Goal: Information Seeking & Learning: Learn about a topic

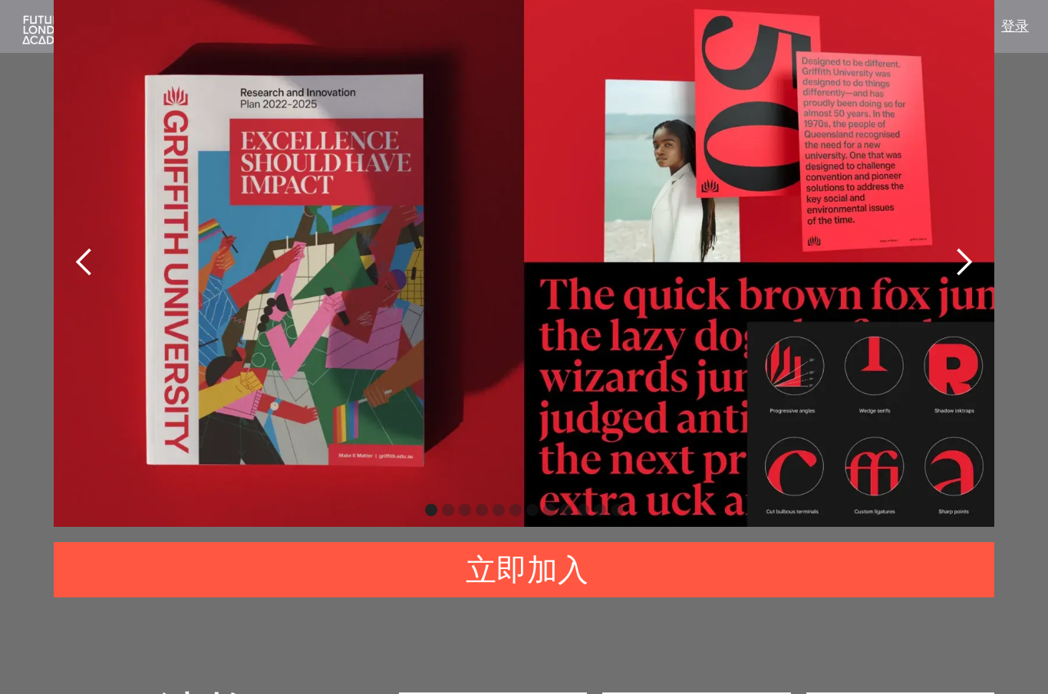
scroll to position [3049, 0]
click at [959, 276] on div "下一张幻灯片" at bounding box center [963, 262] width 61 height 529
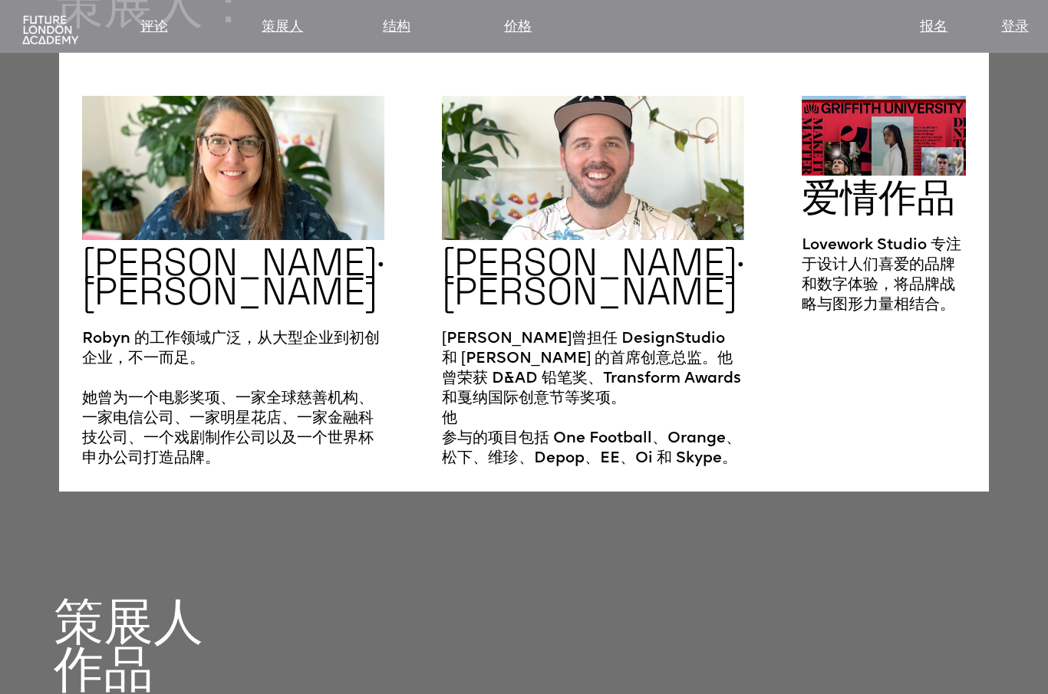
scroll to position [2226, 0]
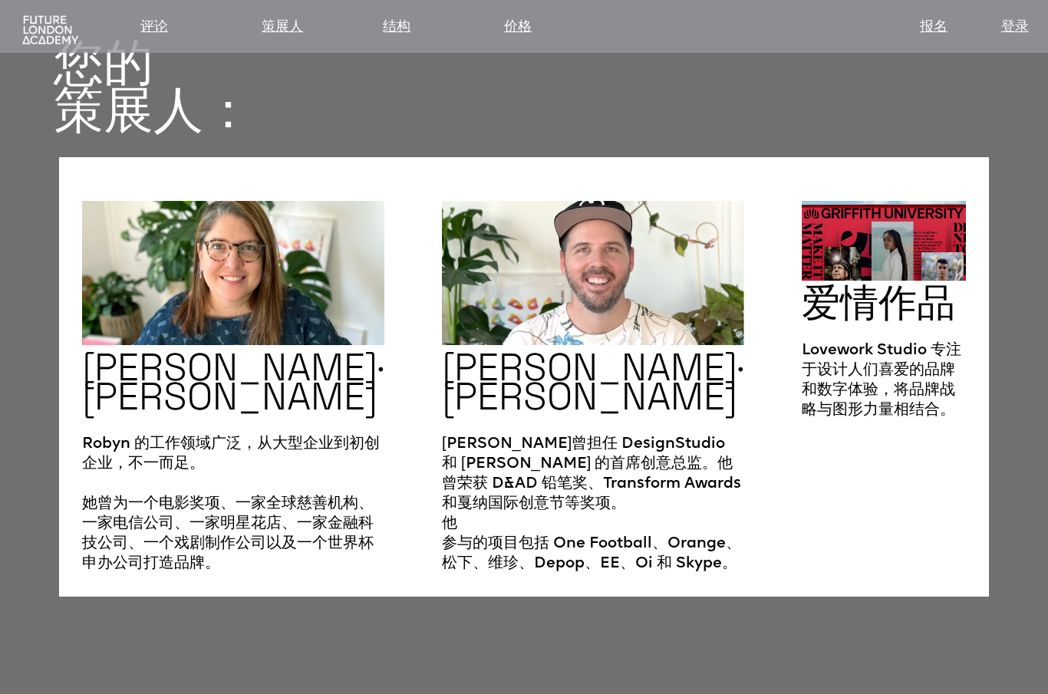
click at [287, 5] on div "评论 策展人 结构 价格 报名 登录" at bounding box center [524, 20] width 1032 height 35
click at [300, 21] on font "策展人" at bounding box center [282, 28] width 41 height 14
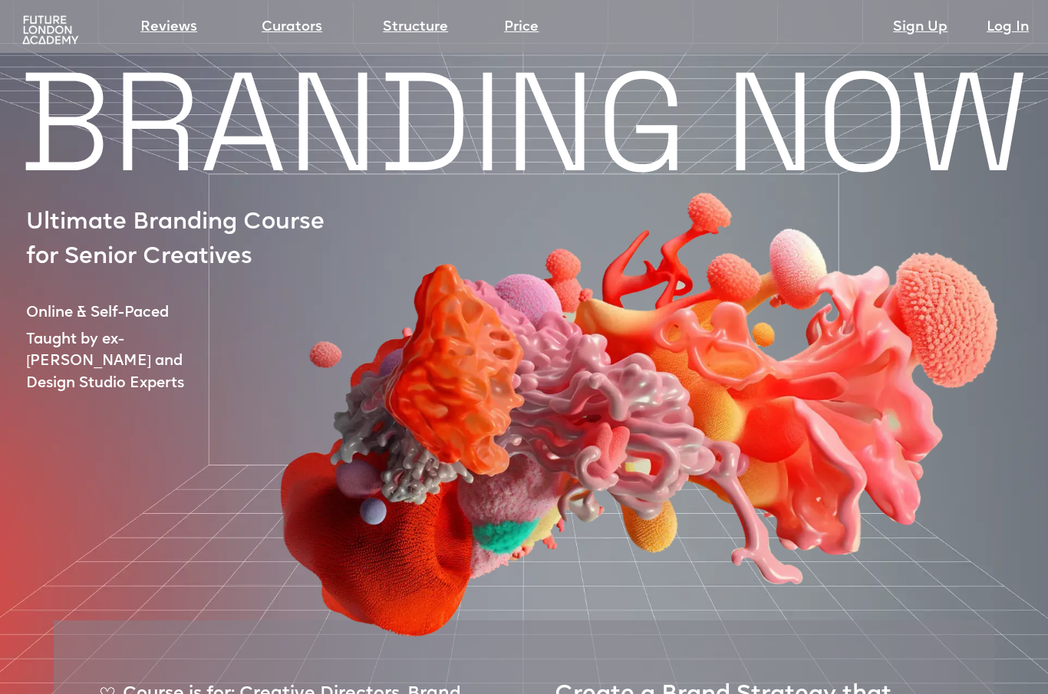
click at [315, 38] on link "Curators" at bounding box center [292, 27] width 61 height 21
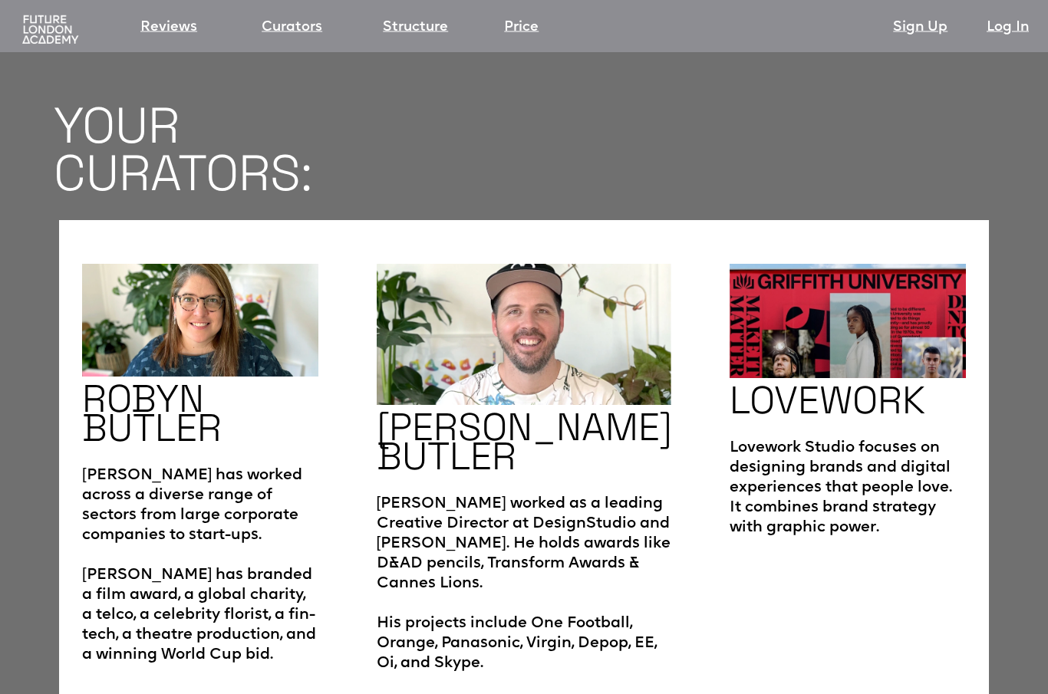
scroll to position [2346, 0]
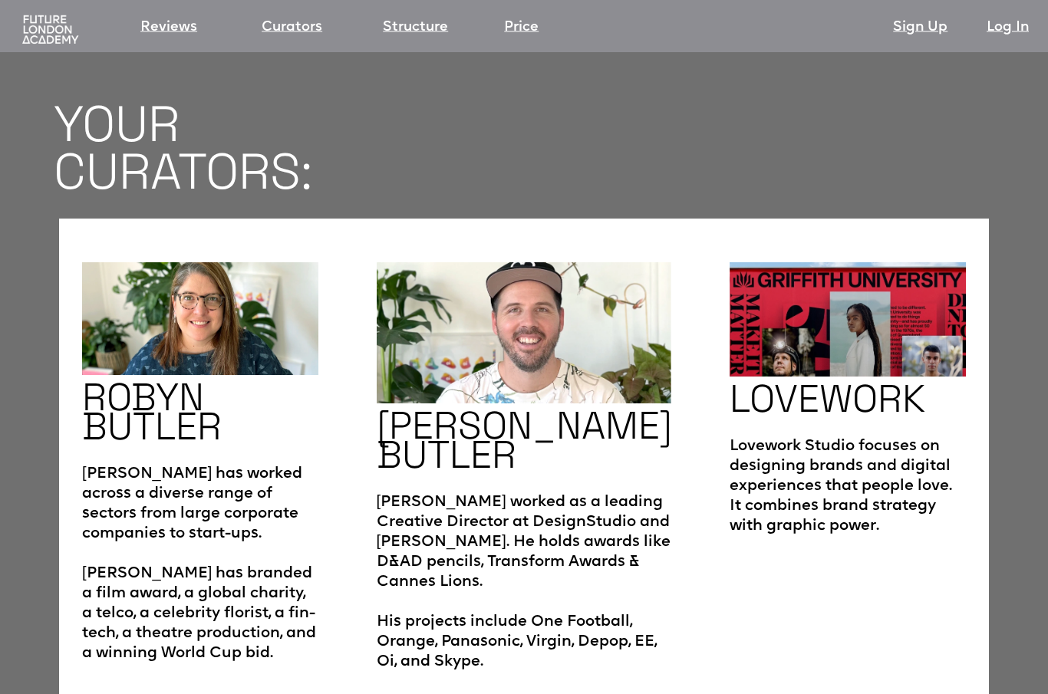
click at [189, 286] on img at bounding box center [200, 320] width 236 height 114
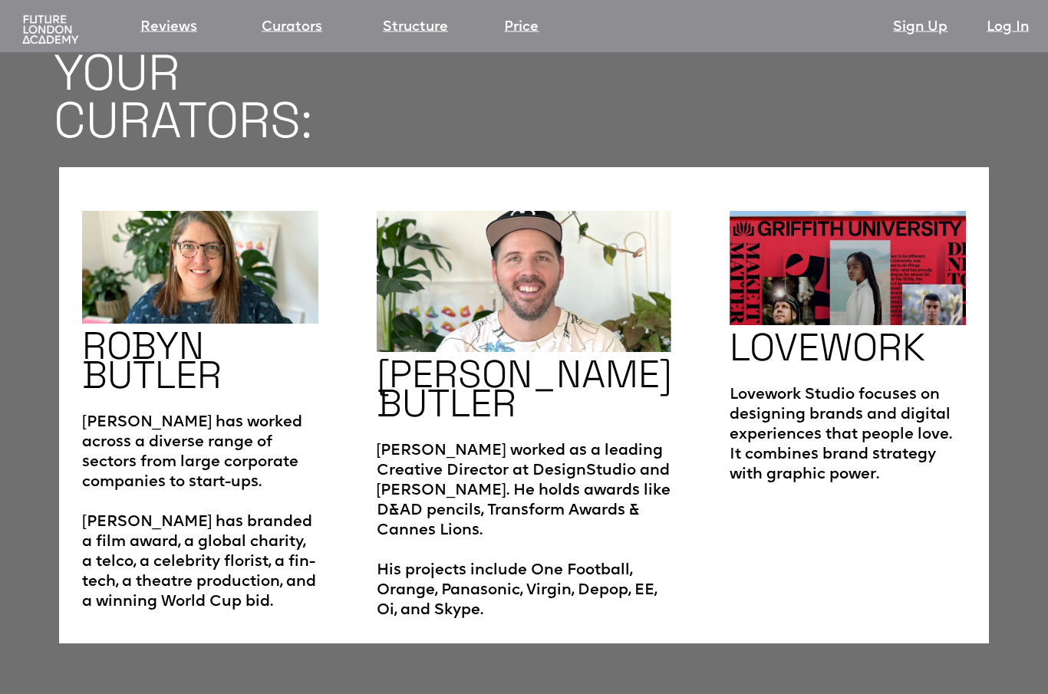
scroll to position [2418, 0]
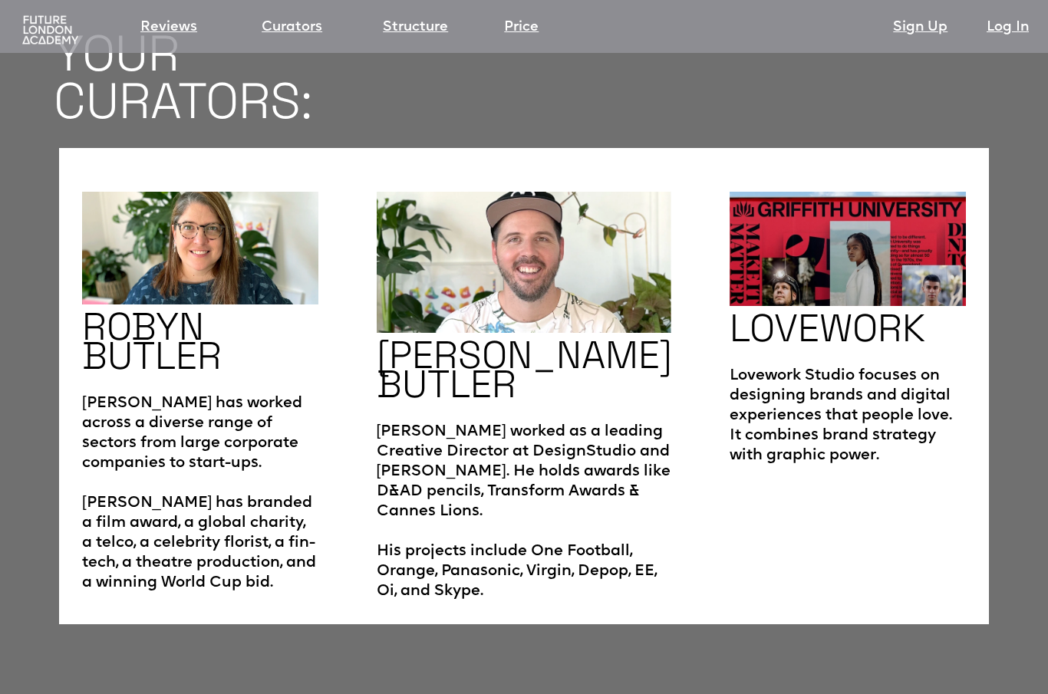
click at [145, 341] on h2 "[PERSON_NAME]" at bounding box center [152, 341] width 140 height 58
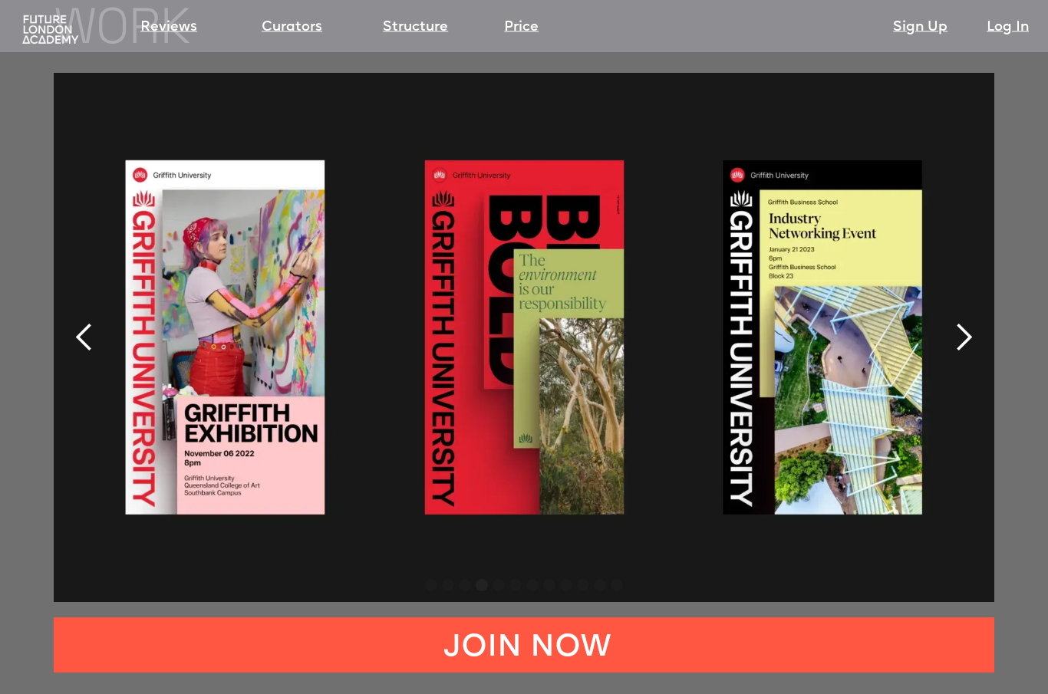
scroll to position [3194, 0]
click at [968, 322] on div "next slide" at bounding box center [963, 337] width 31 height 31
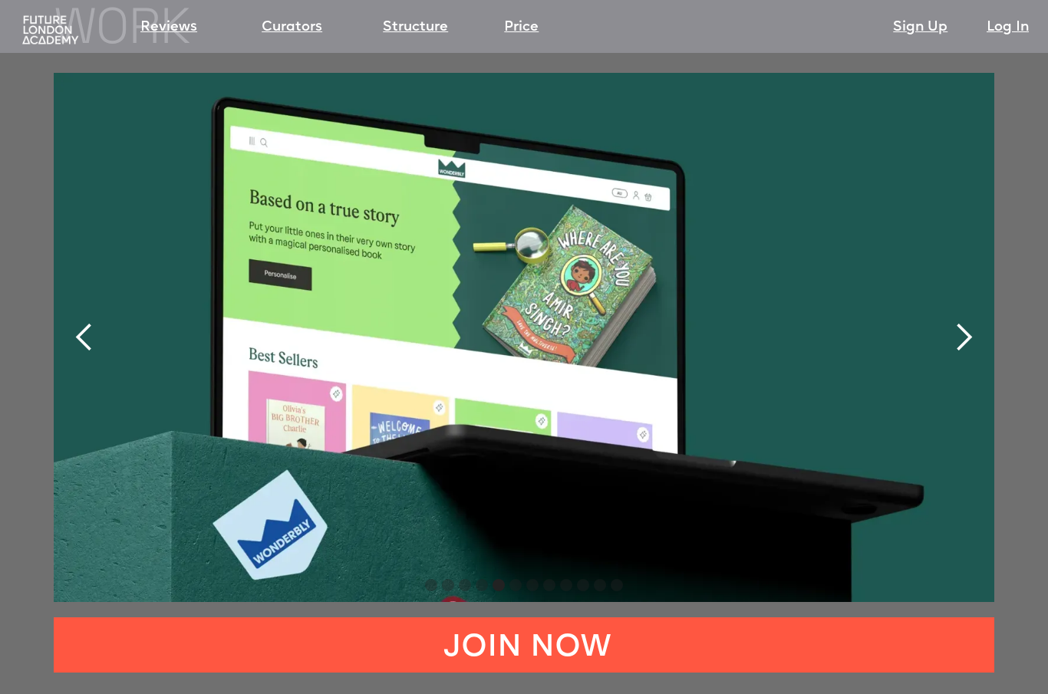
click at [966, 325] on div "next slide" at bounding box center [963, 337] width 31 height 31
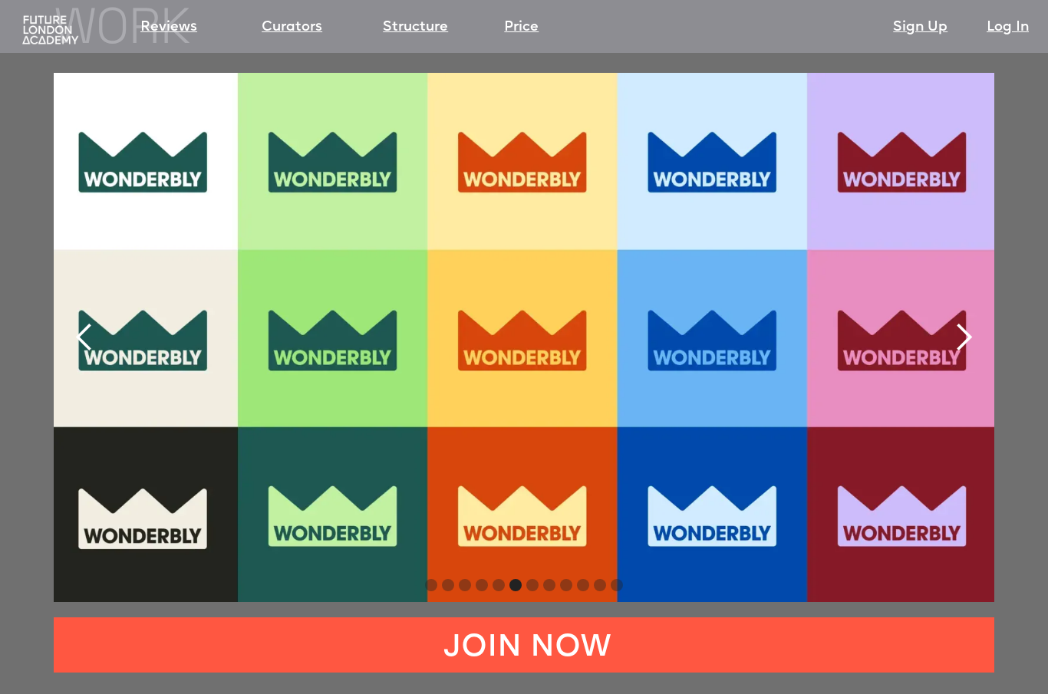
click at [959, 322] on div "next slide" at bounding box center [963, 337] width 31 height 31
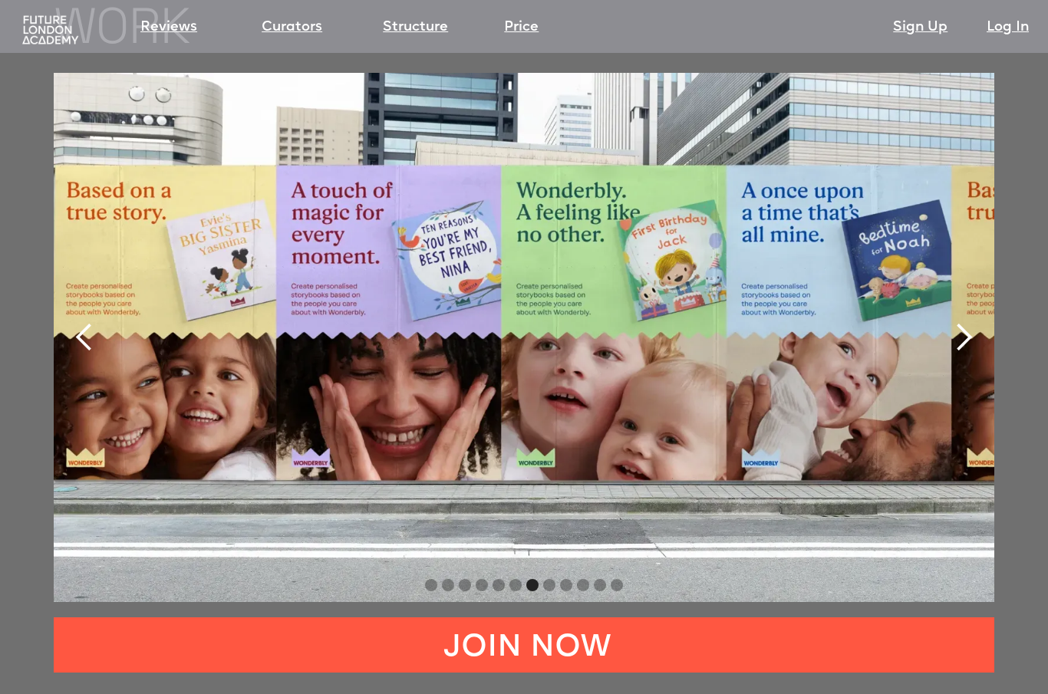
click at [955, 325] on div "next slide" at bounding box center [963, 337] width 31 height 31
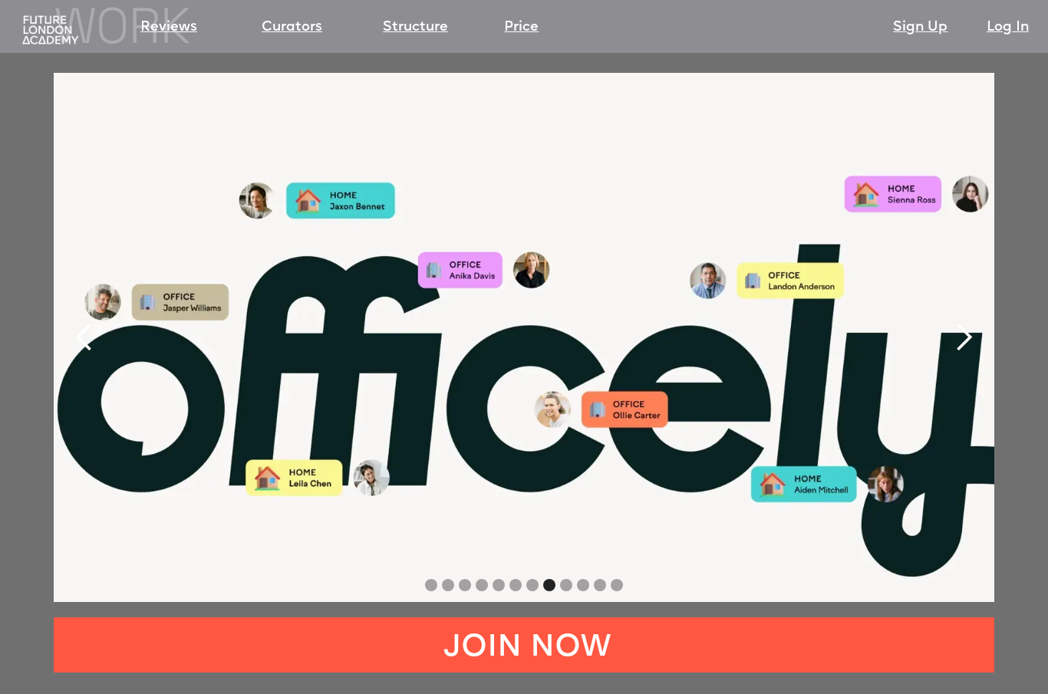
scroll to position [3189, 0]
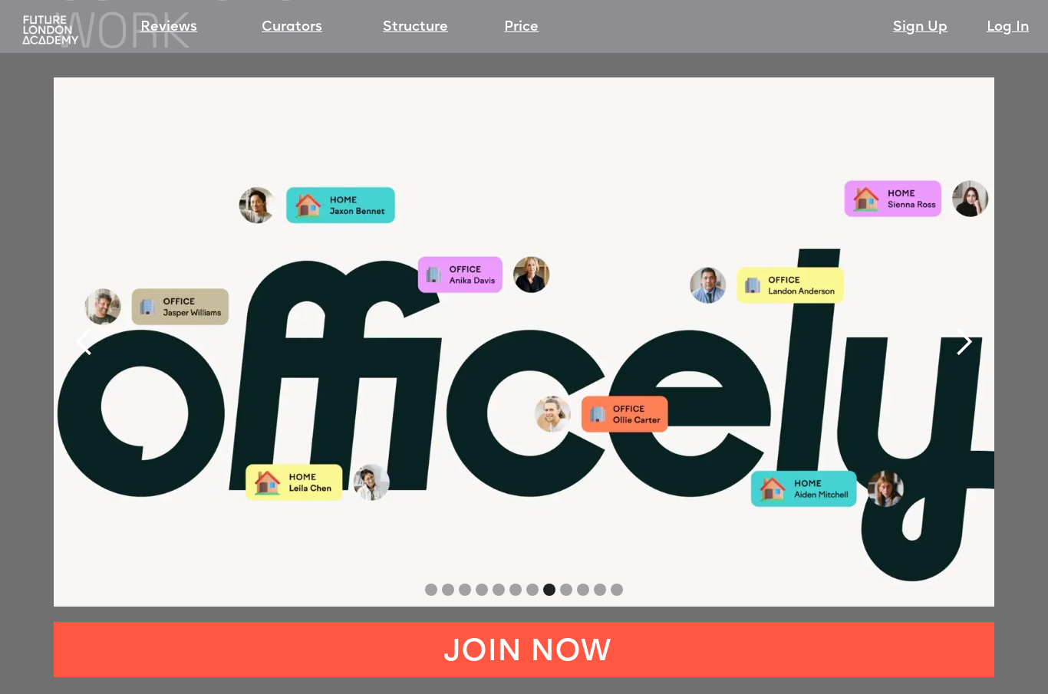
click at [966, 327] on div "next slide" at bounding box center [963, 342] width 31 height 31
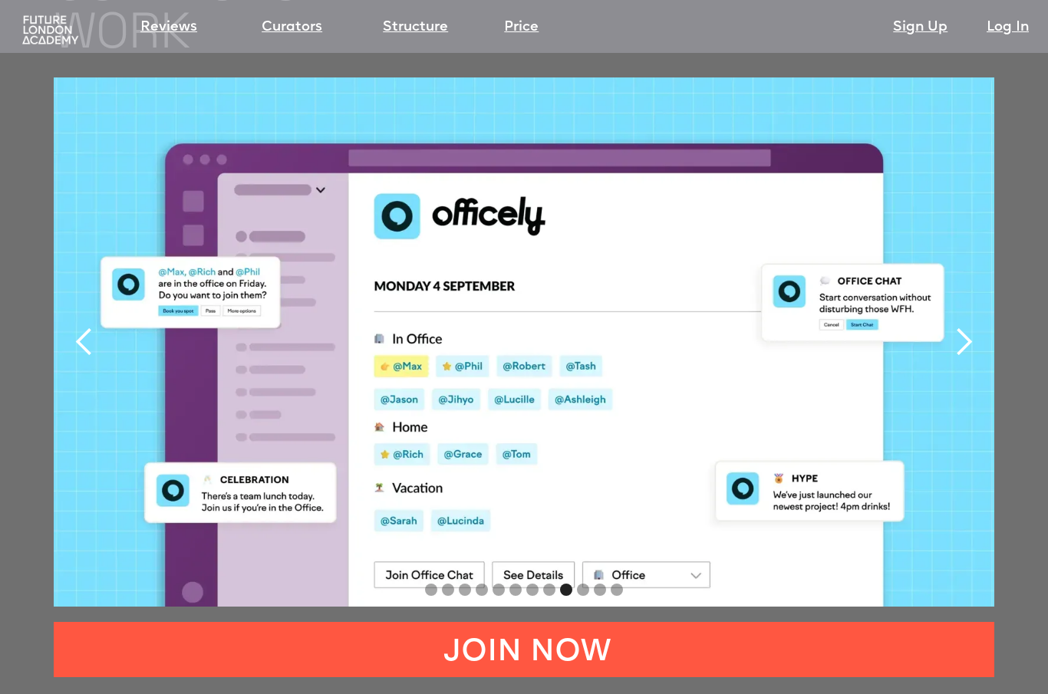
scroll to position [3166, 0]
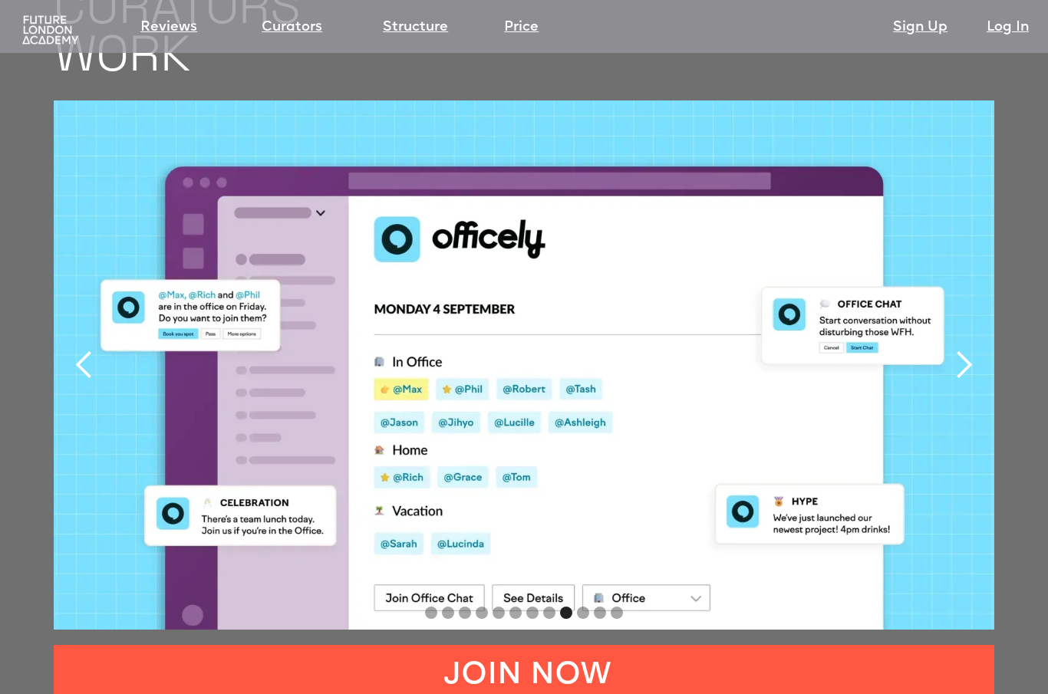
click at [956, 350] on div "next slide" at bounding box center [963, 365] width 31 height 31
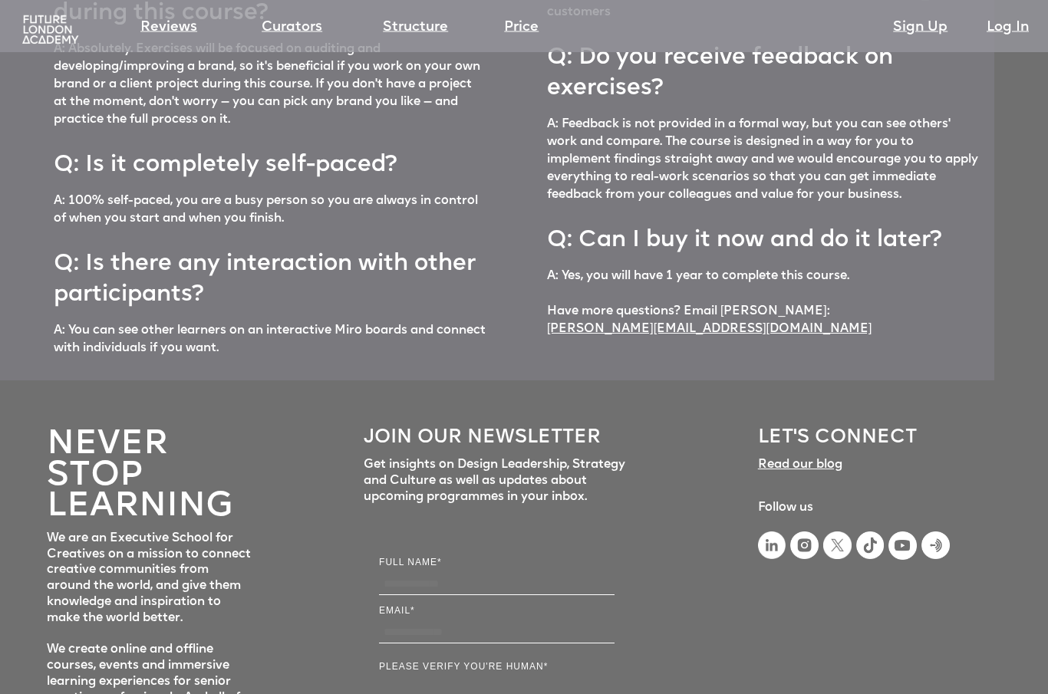
scroll to position [6631, 0]
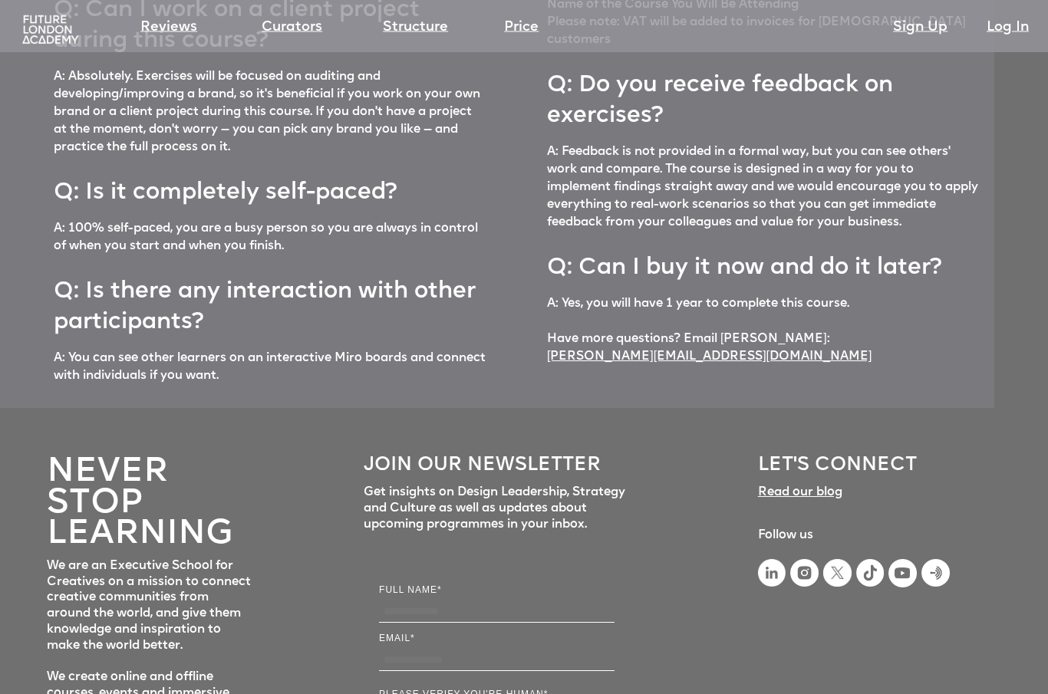
scroll to position [2226, 0]
